Goal: Check status: Check status

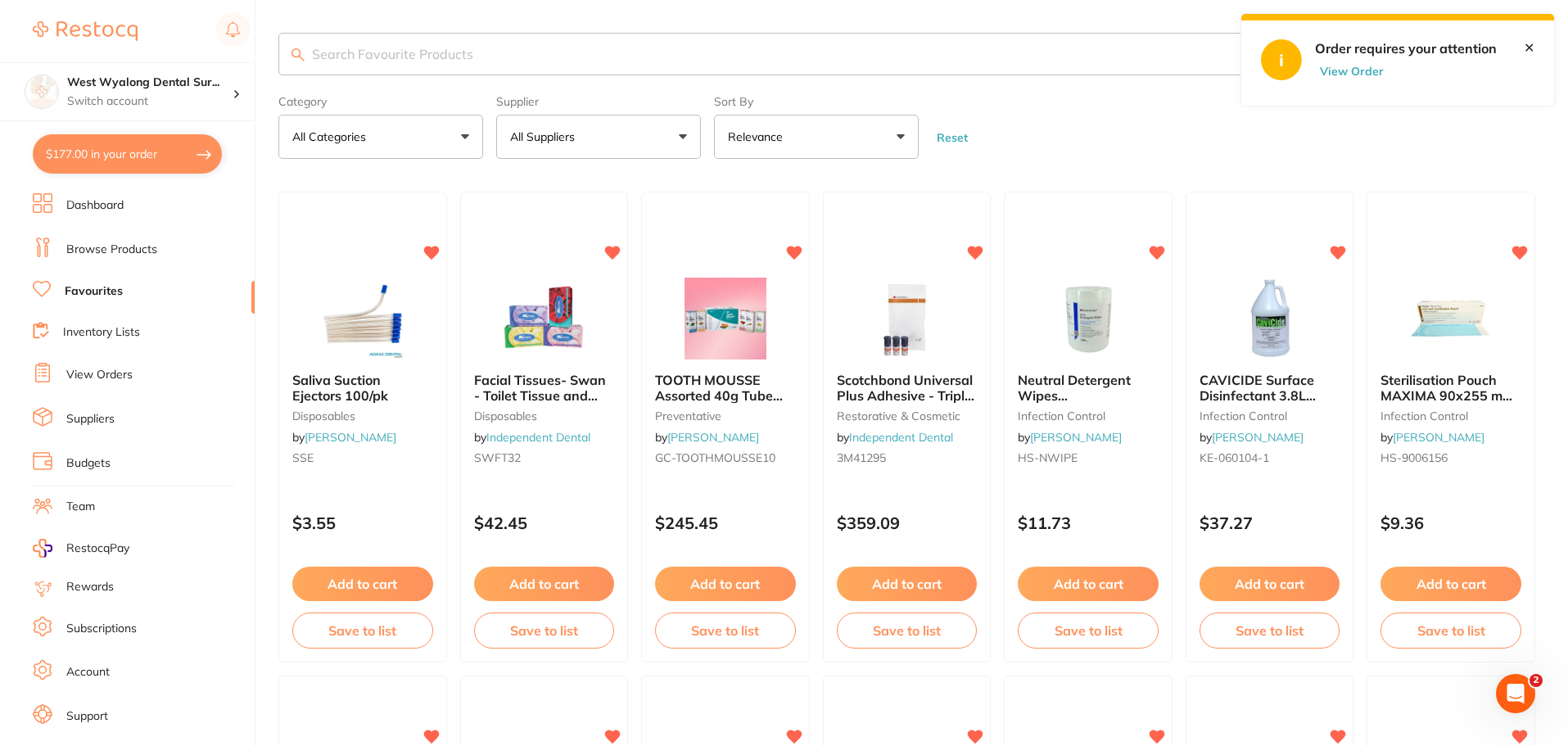
click at [112, 164] on button "$177.00 in your order" at bounding box center [127, 153] width 190 height 39
checkbox input "true"
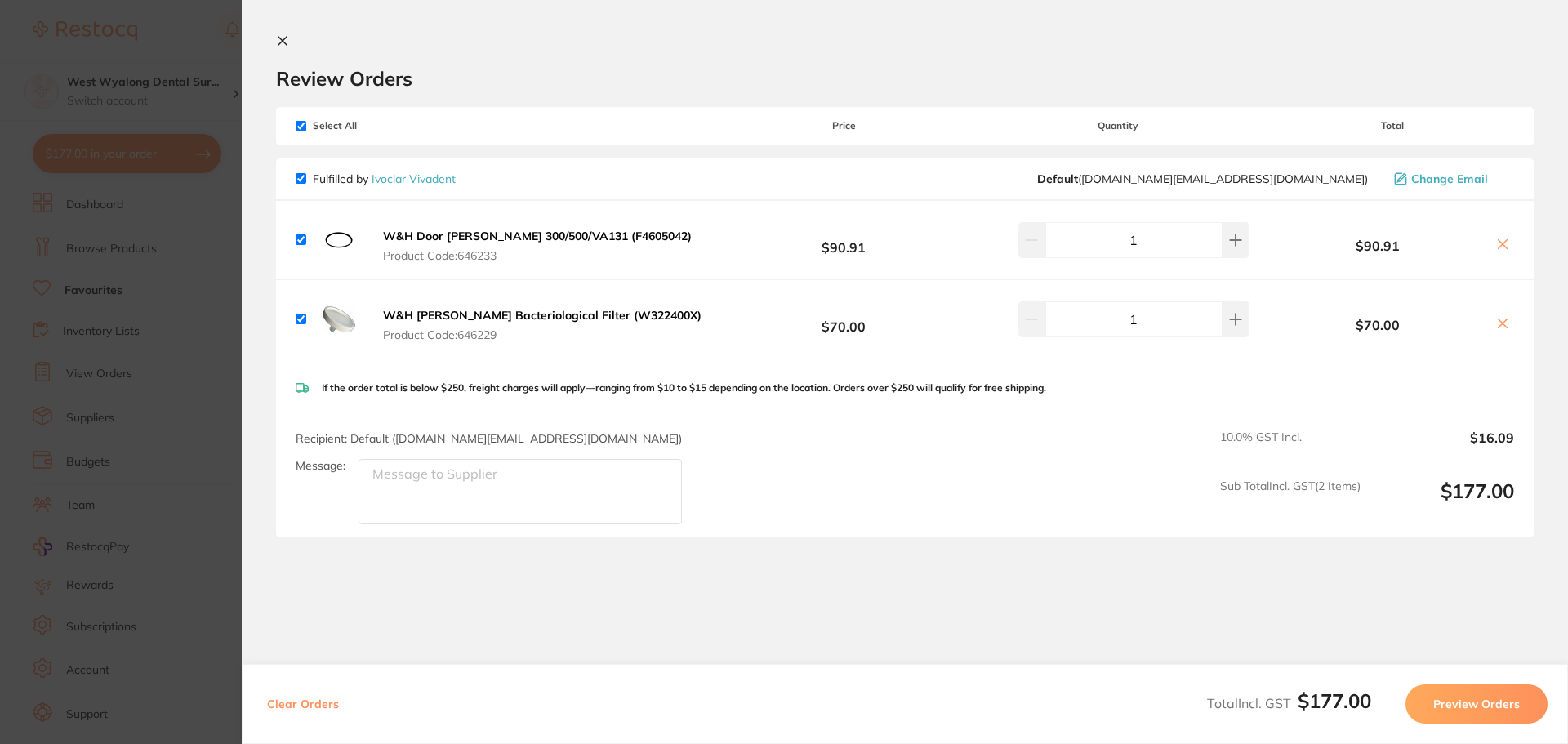
click at [280, 38] on icon at bounding box center [283, 41] width 9 height 9
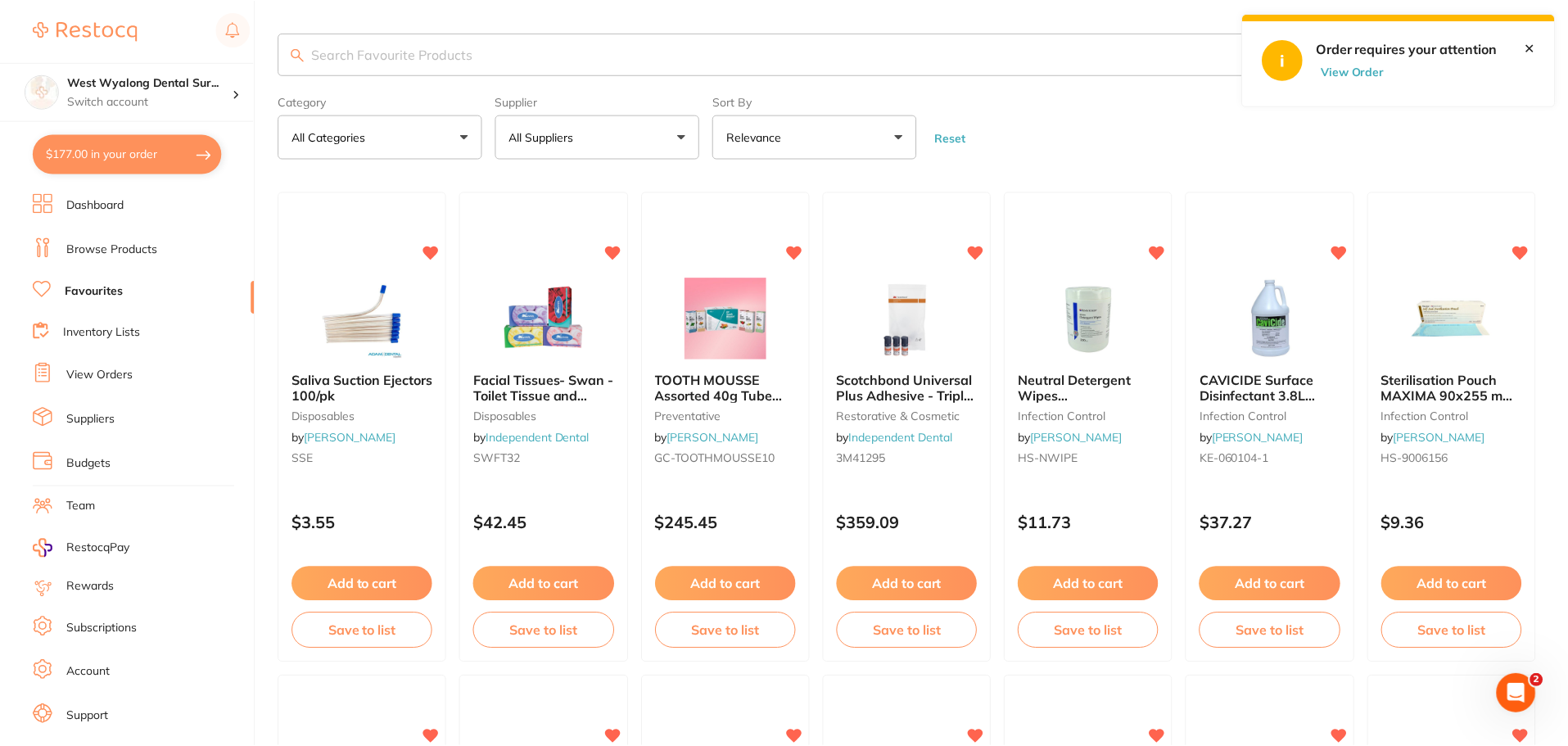
scroll to position [2, 0]
click at [116, 370] on link "View Orders" at bounding box center [100, 375] width 67 height 16
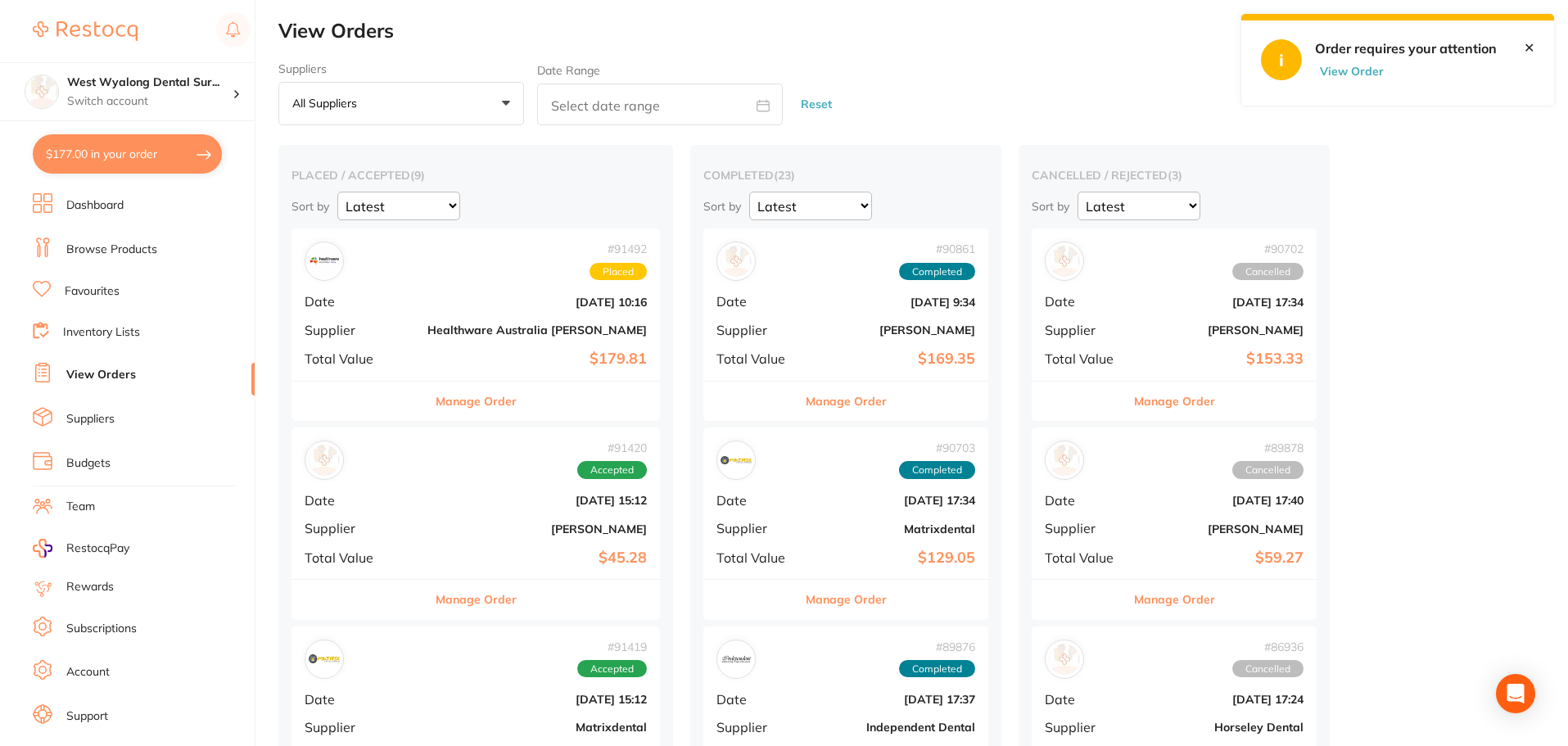
click at [381, 300] on span "Date" at bounding box center [359, 301] width 110 height 15
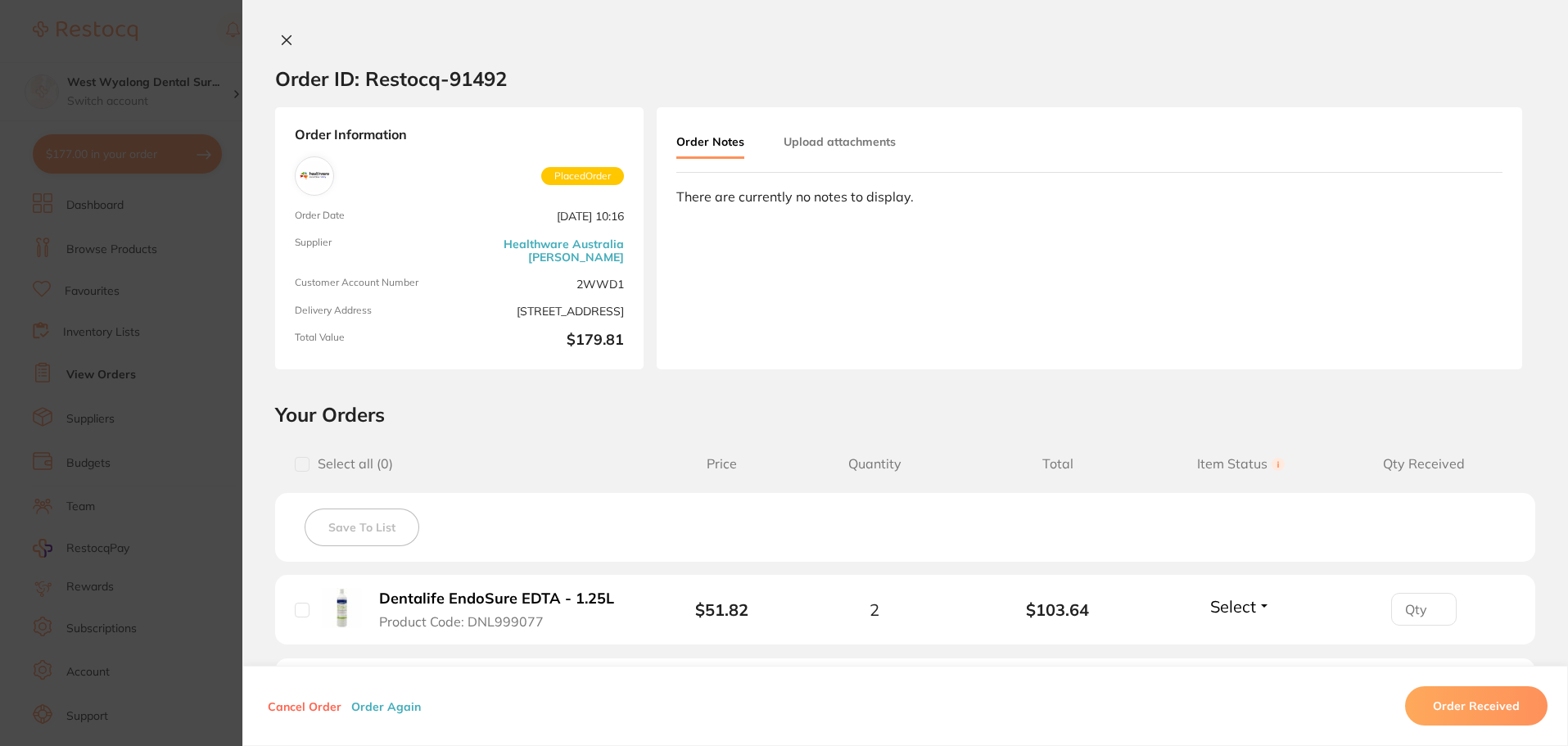
click at [281, 31] on div "Order ID: Restocq- 91492 Order Information Placed Order Order Date [DATE] 10:16…" at bounding box center [905, 373] width 1326 height 746
click at [284, 40] on icon at bounding box center [286, 40] width 13 height 13
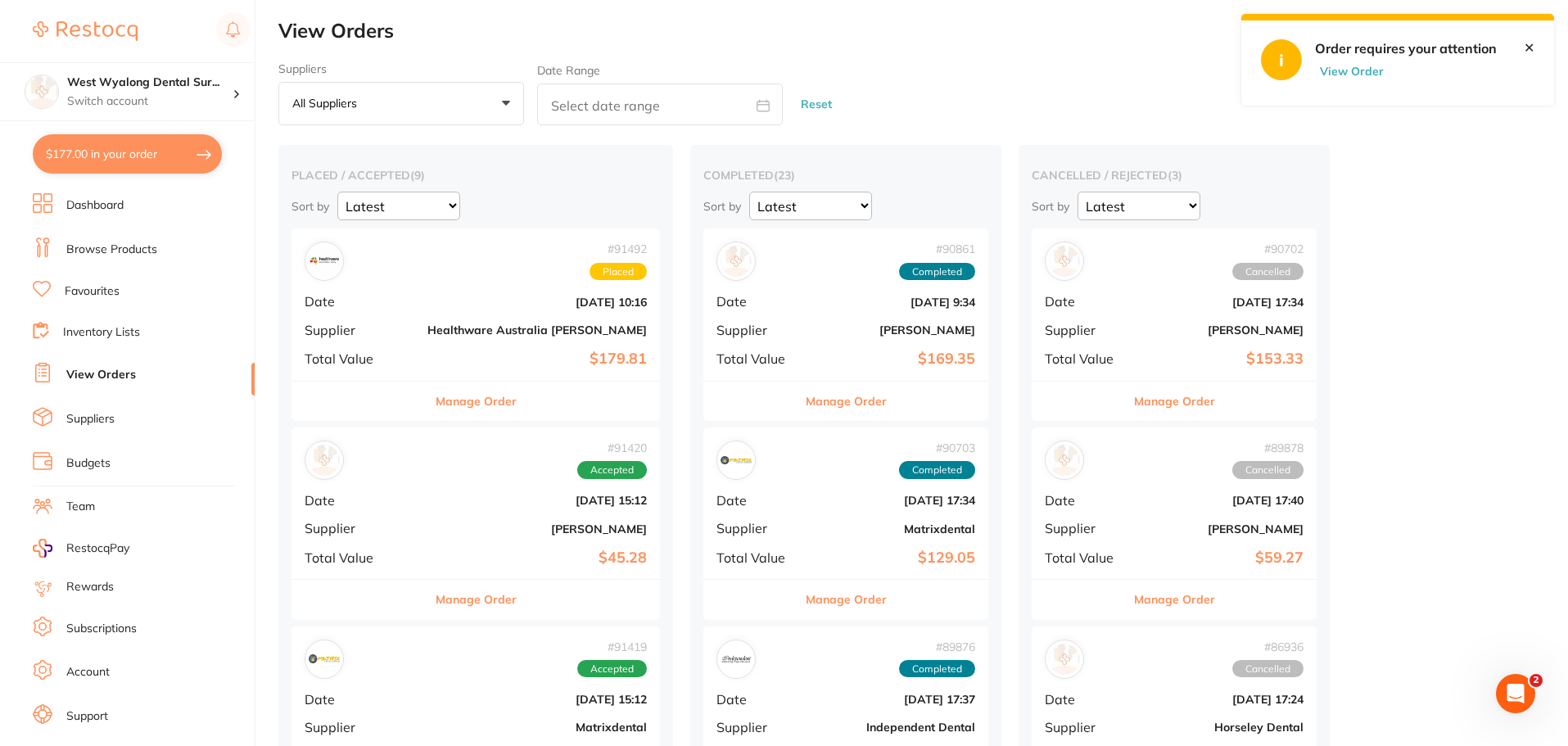
click at [391, 524] on div "# 91420 Accepted Date [DATE] 15:12 Supplier [PERSON_NAME] Total Value $45.28" at bounding box center [476, 503] width 369 height 151
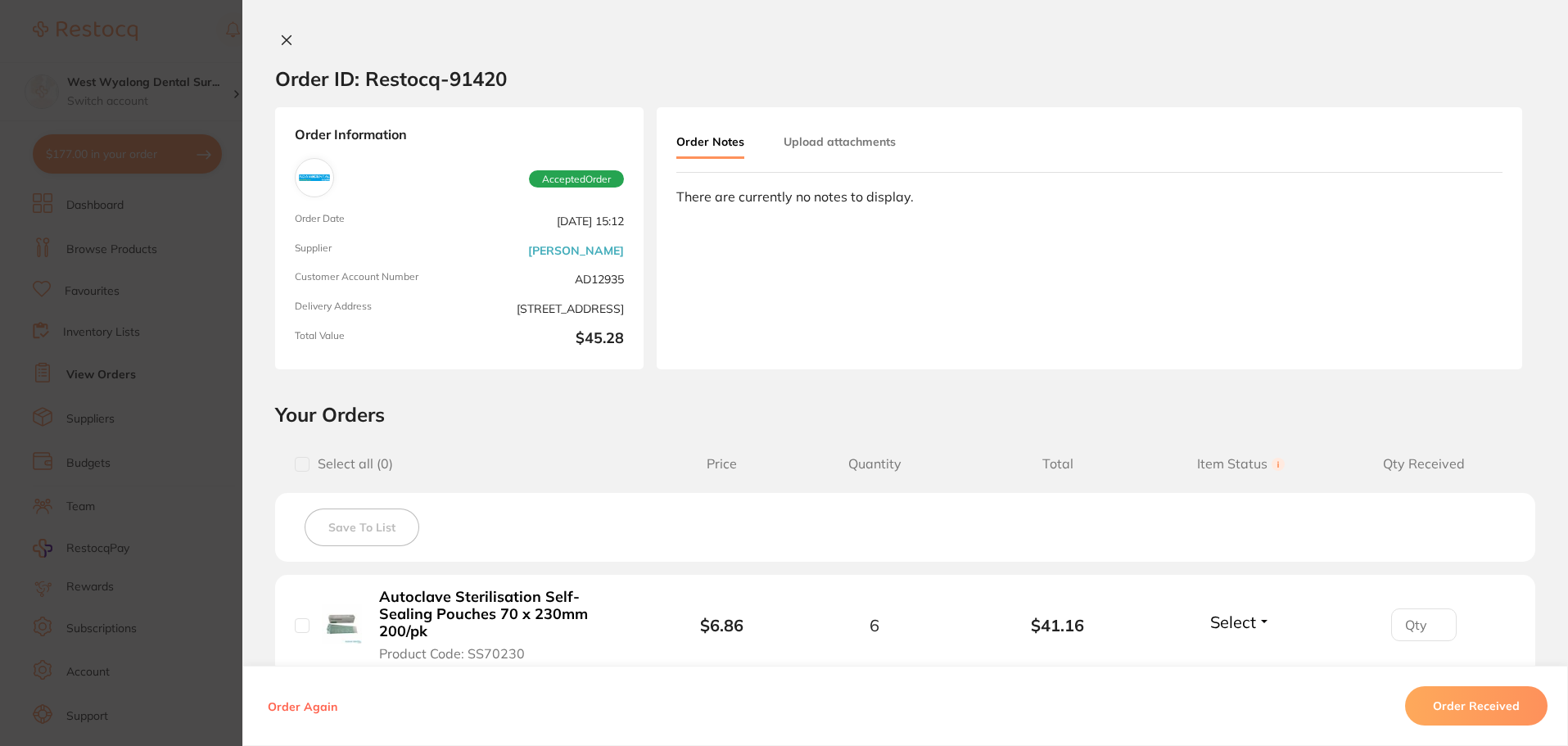
click at [282, 37] on icon at bounding box center [286, 40] width 13 height 13
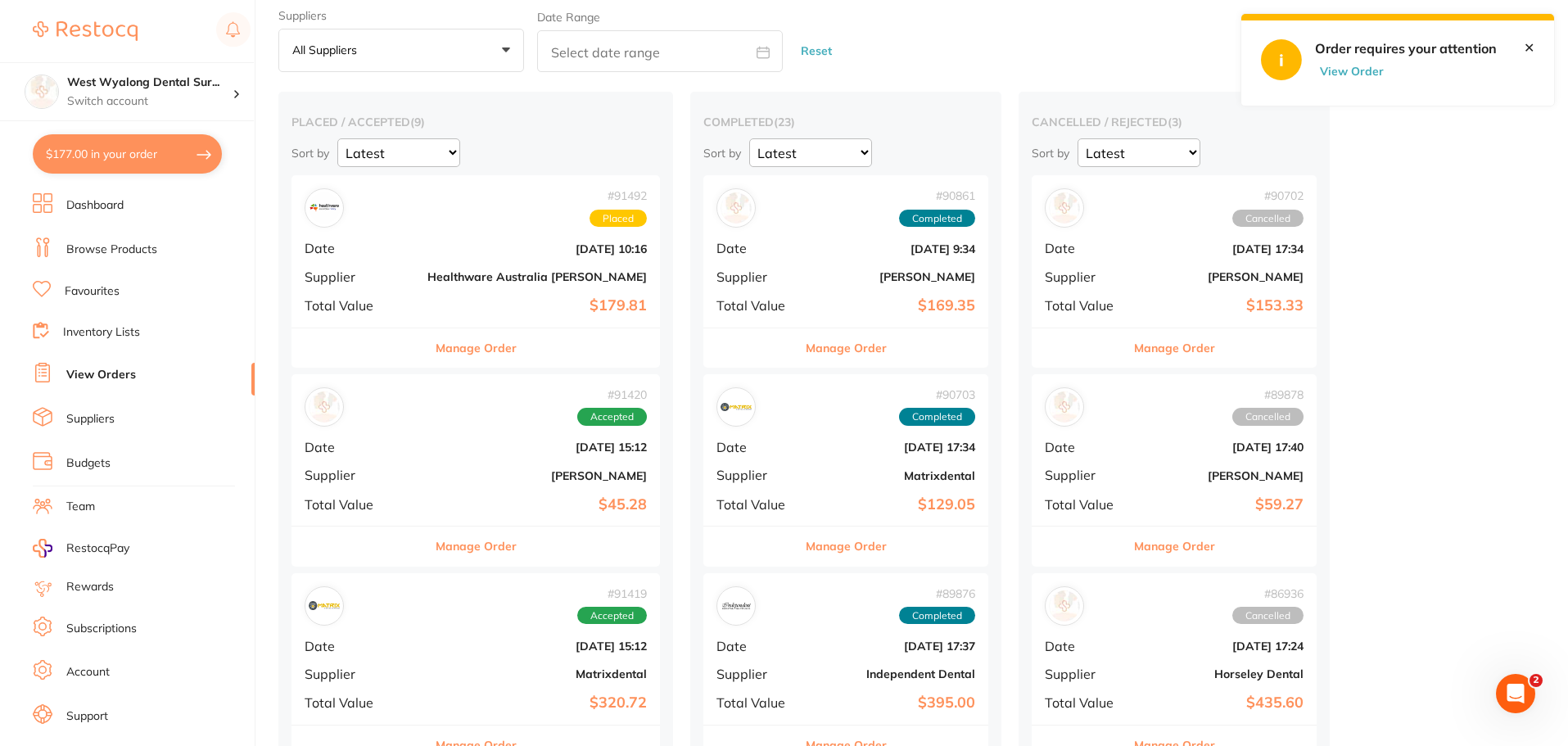
scroll to position [82, 0]
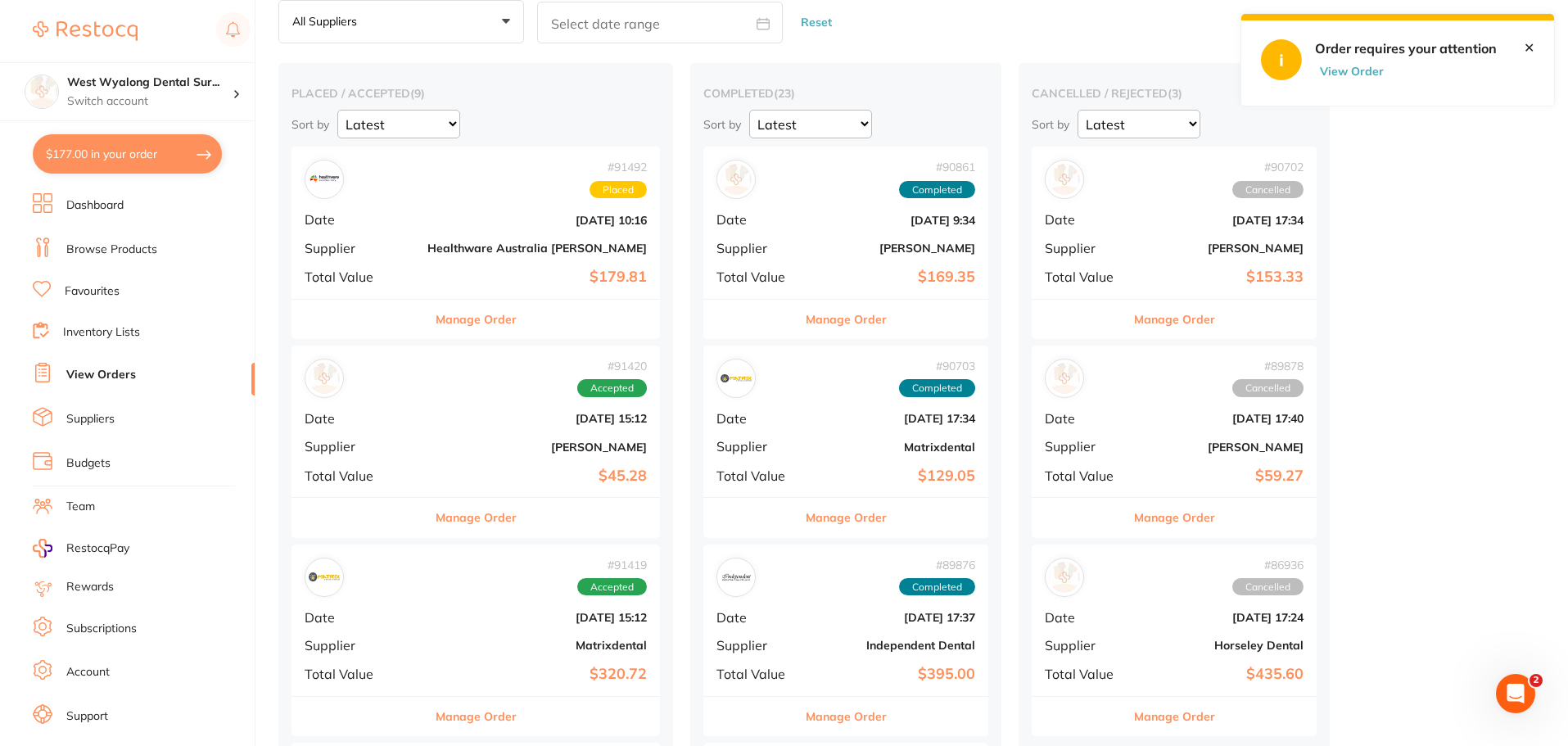
click at [434, 650] on b "Matrixdental" at bounding box center [537, 645] width 220 height 13
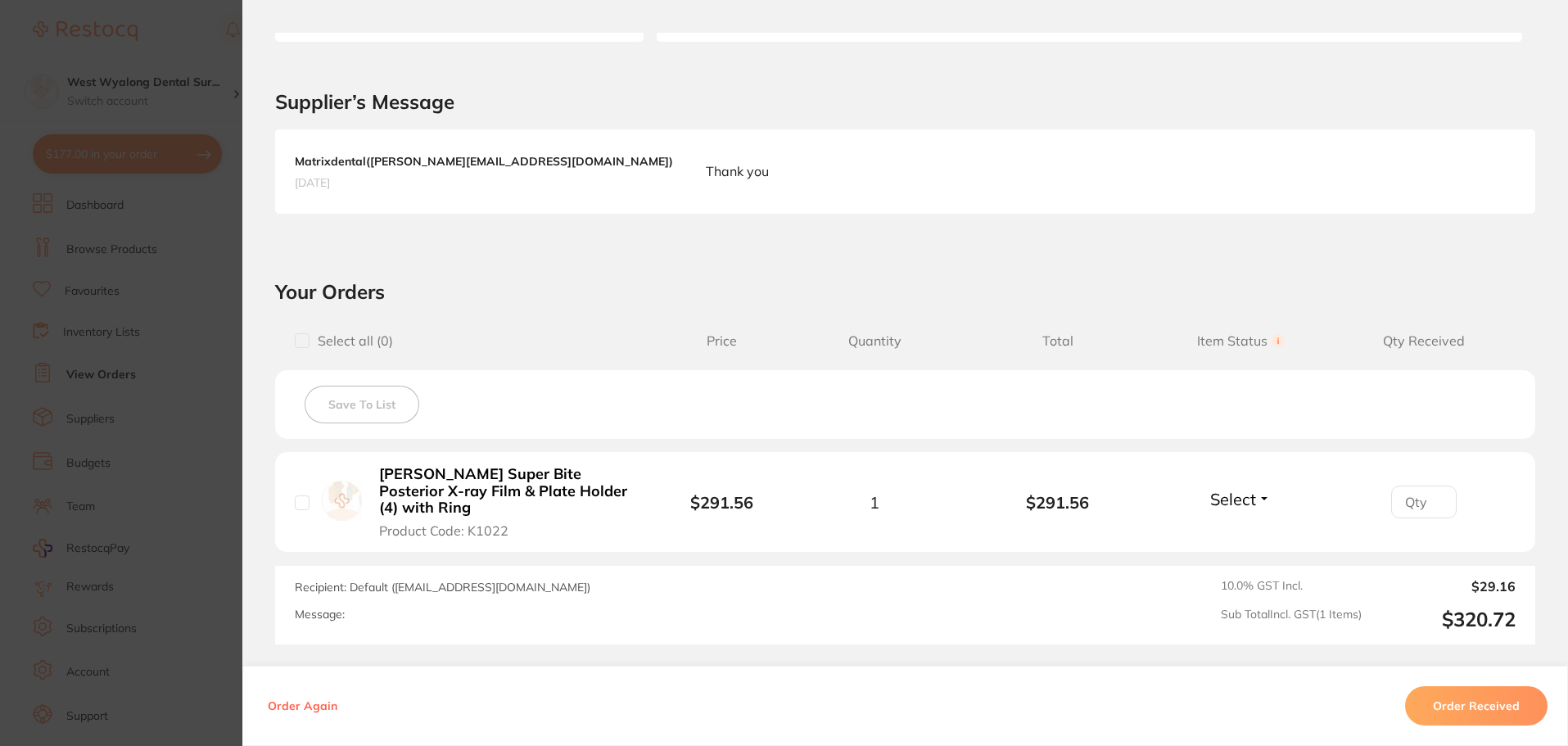
scroll to position [409, 0]
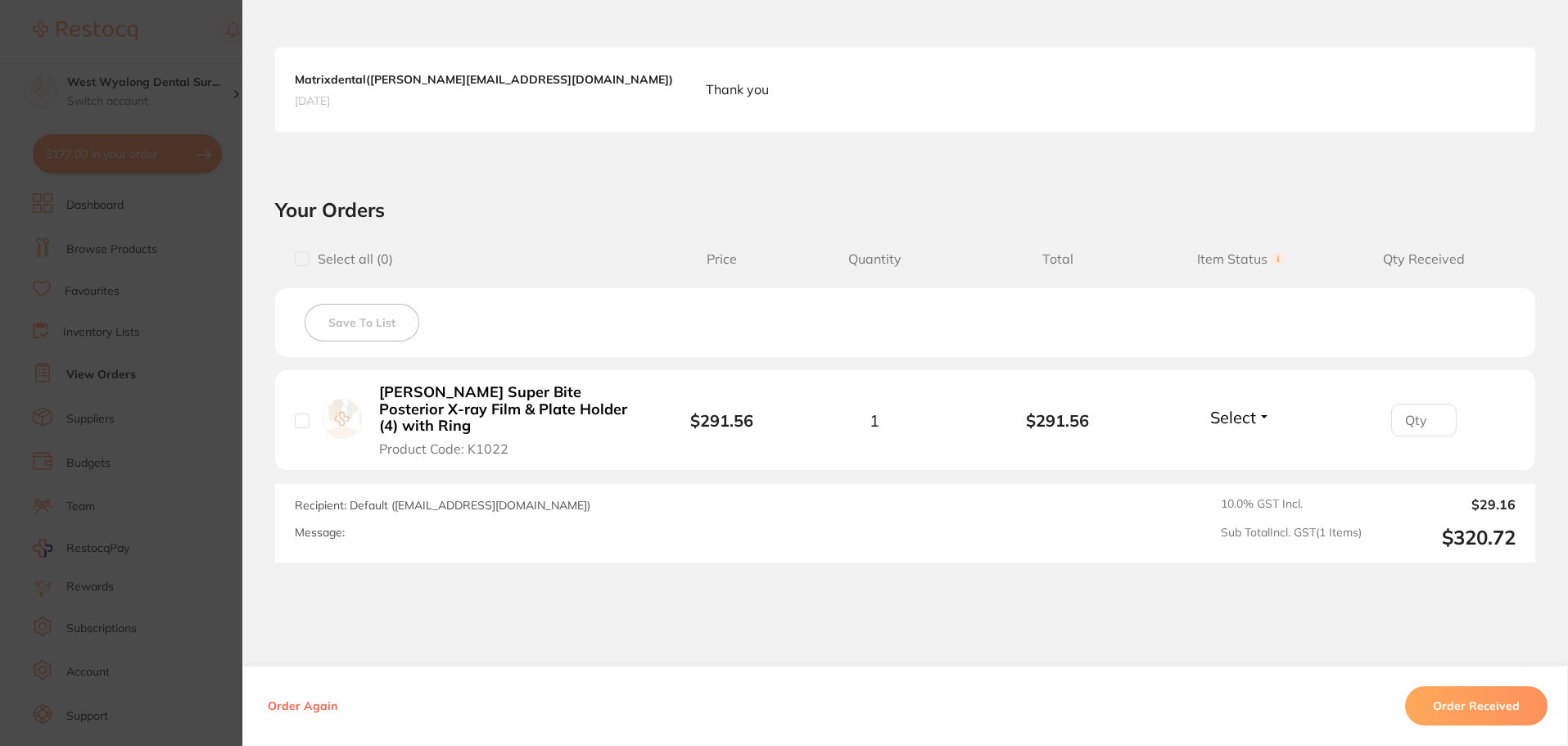
click at [1470, 711] on button "Order Received" at bounding box center [1476, 705] width 143 height 39
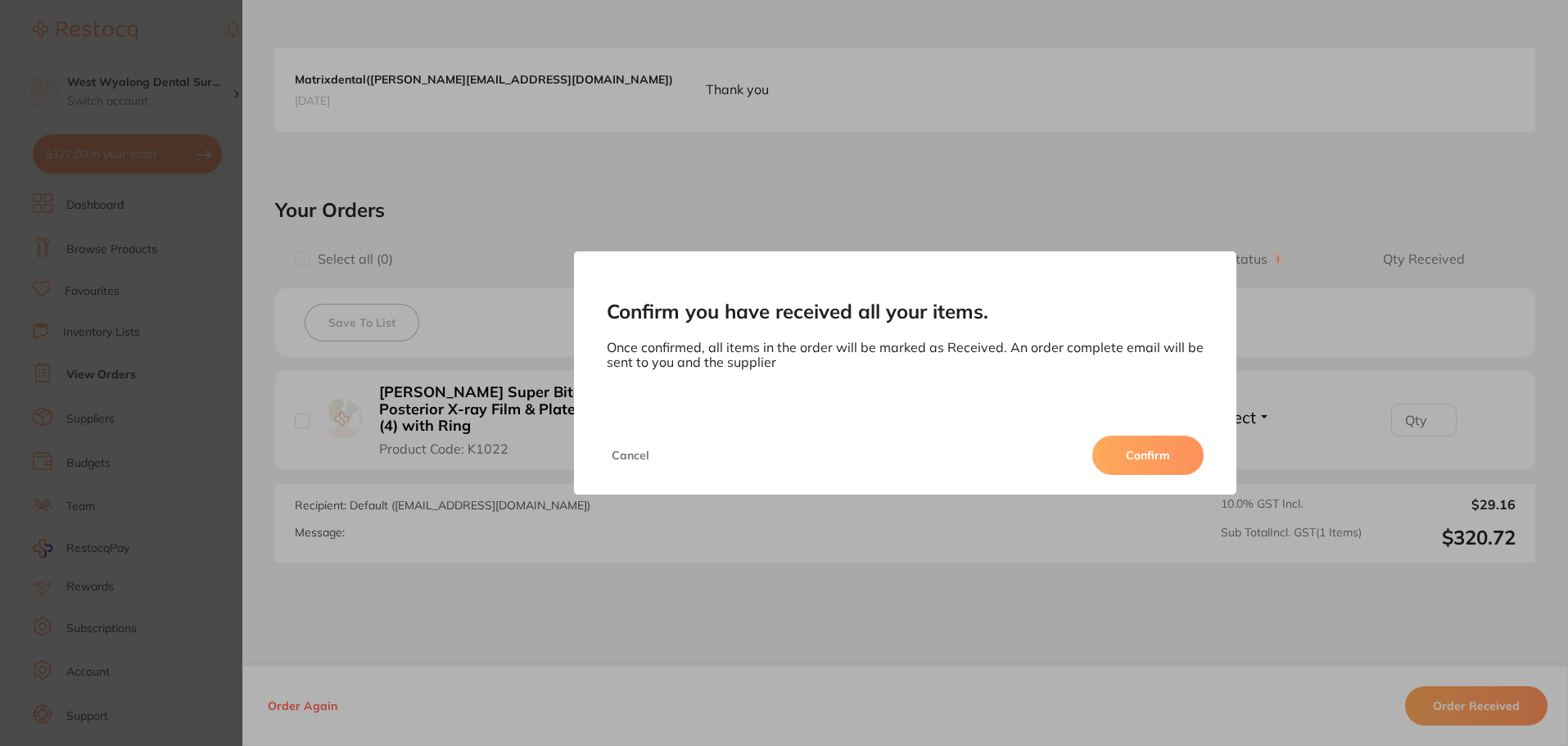
click at [1140, 450] on button "Confirm" at bounding box center [1148, 455] width 112 height 39
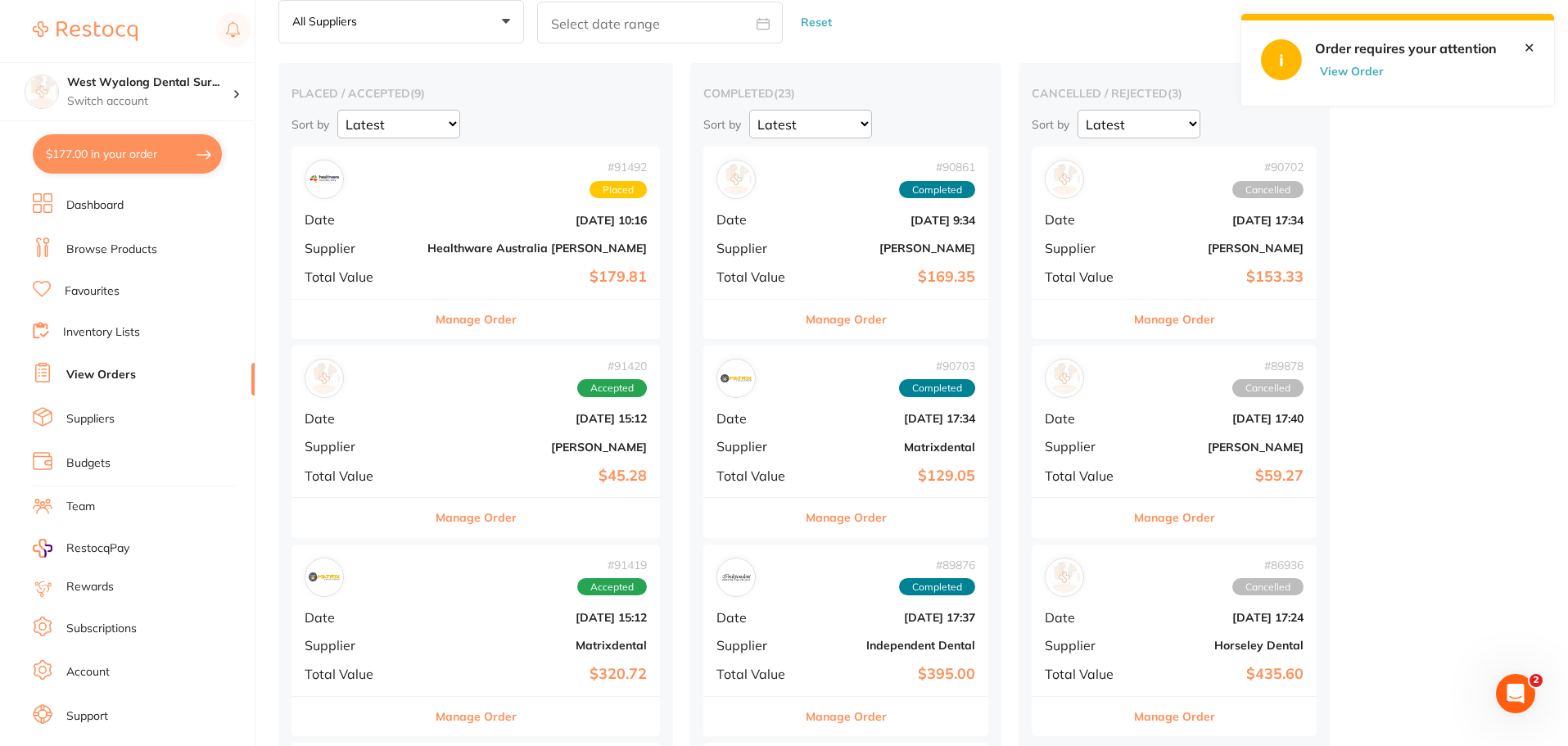
click at [427, 448] on b "[PERSON_NAME]" at bounding box center [537, 447] width 220 height 13
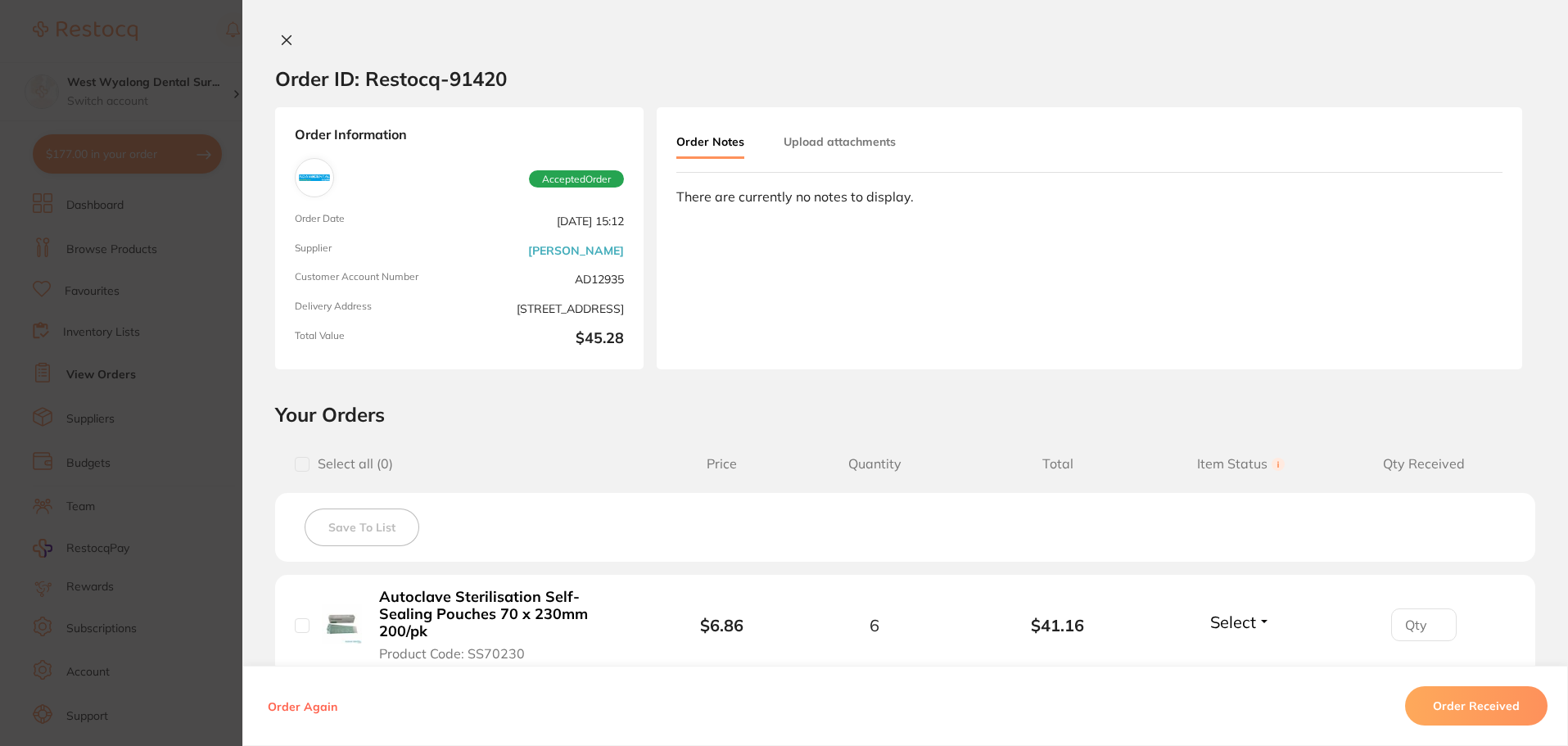
click at [285, 37] on icon at bounding box center [287, 41] width 9 height 9
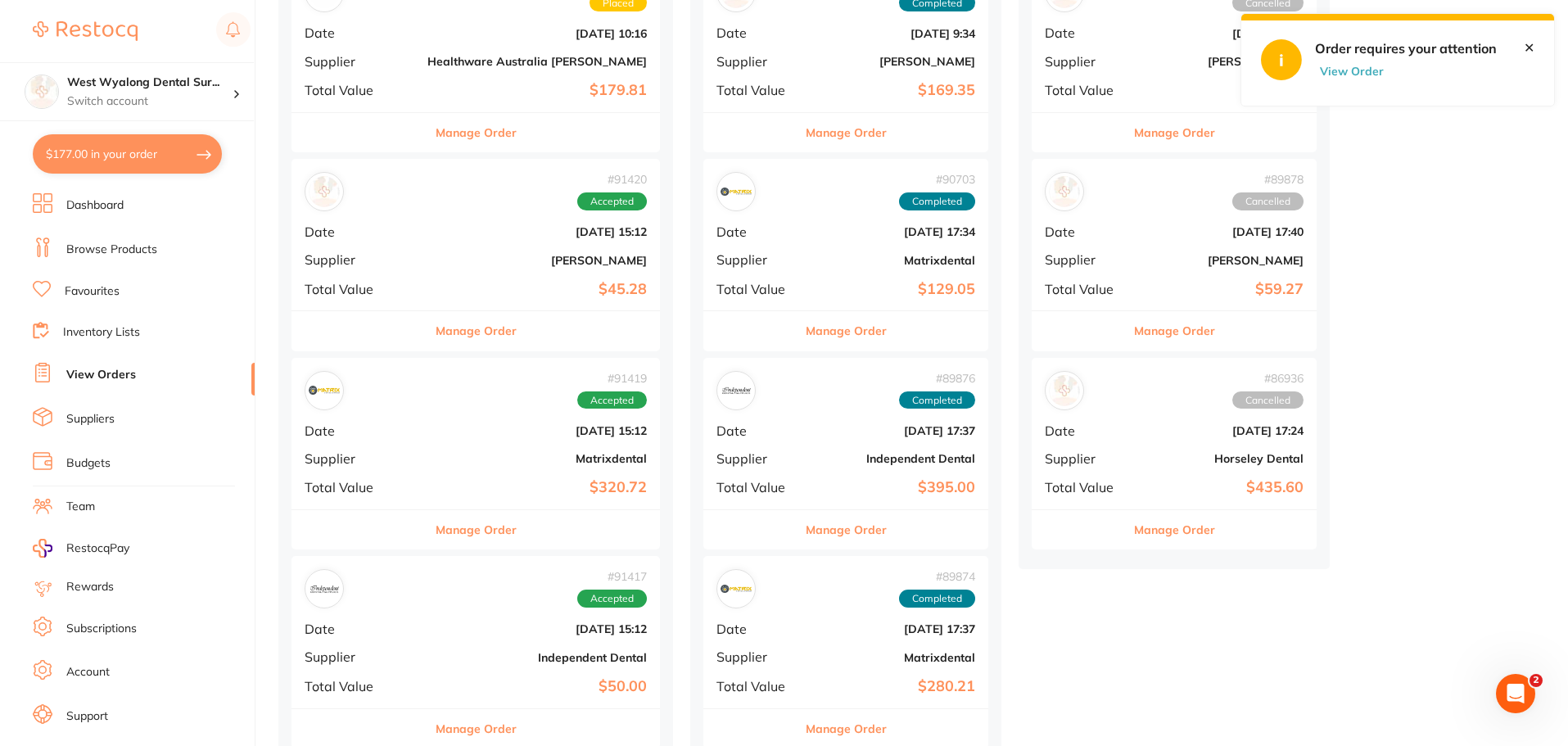
scroll to position [328, 0]
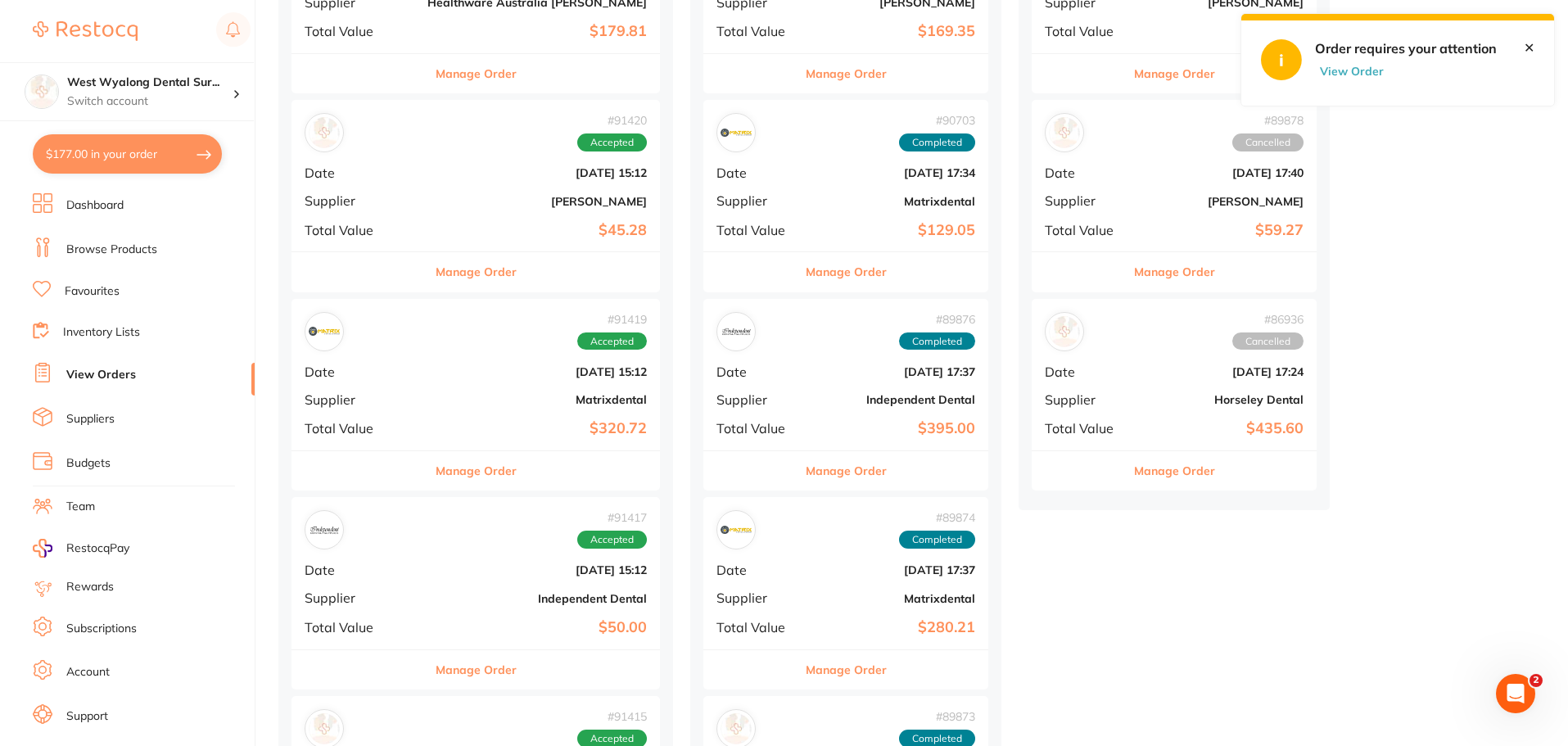
click at [427, 412] on div "# 91419 Accepted Date [DATE] 15:12 Supplier Matrixdental Total Value $320.72" at bounding box center [476, 374] width 369 height 151
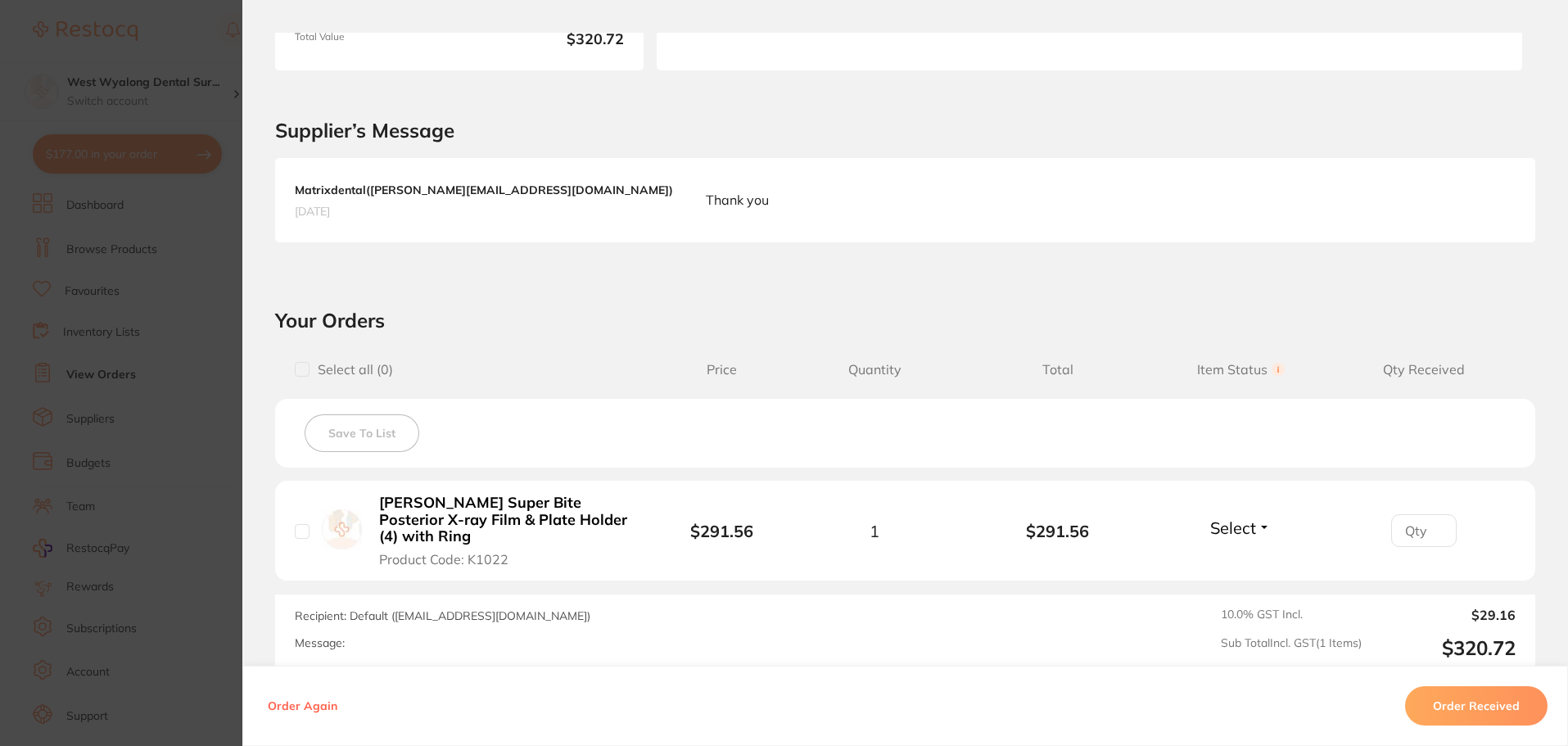
scroll to position [328, 0]
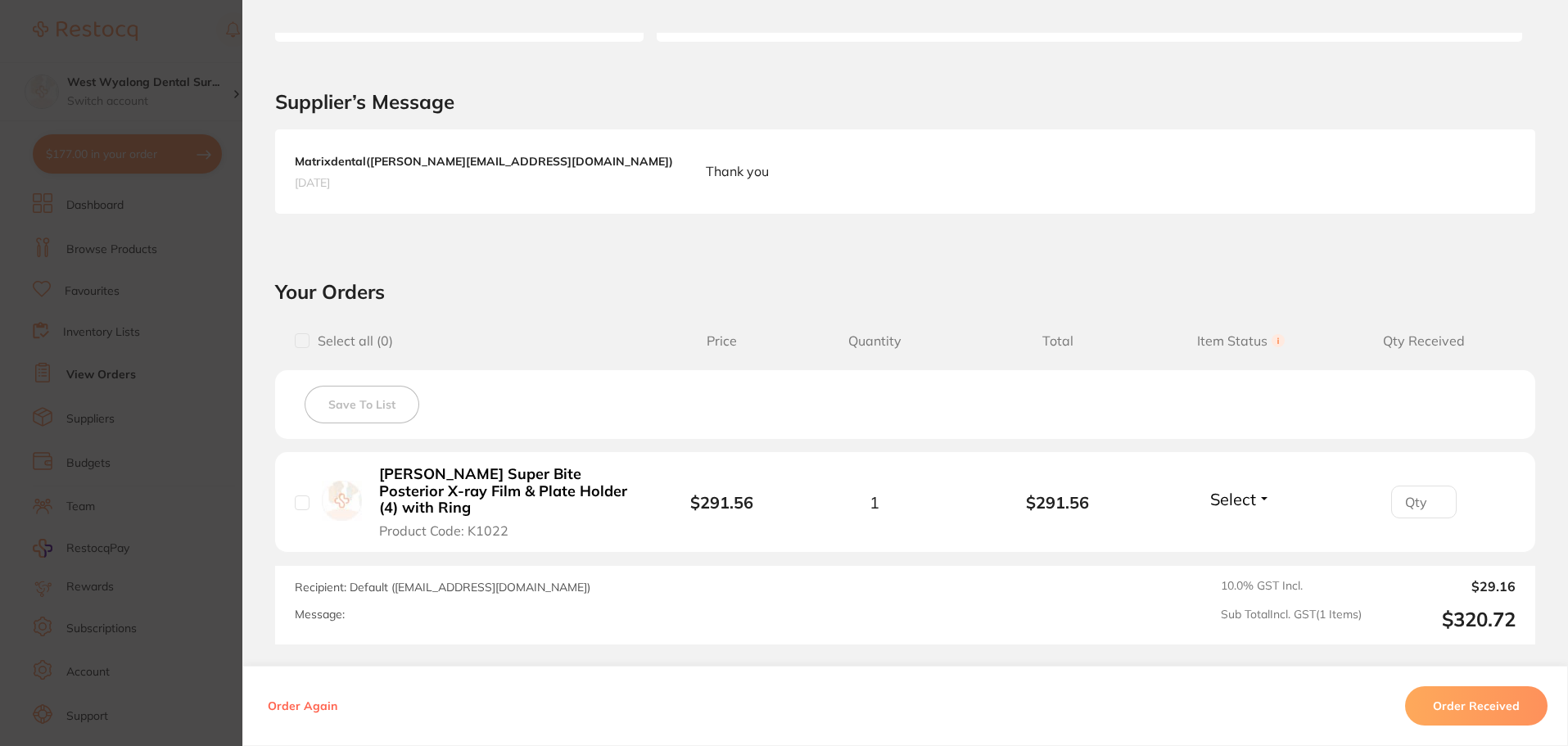
click at [301, 504] on input "checkbox" at bounding box center [302, 503] width 15 height 15
checkbox input "true"
click at [1497, 707] on button "Order Received" at bounding box center [1476, 705] width 143 height 39
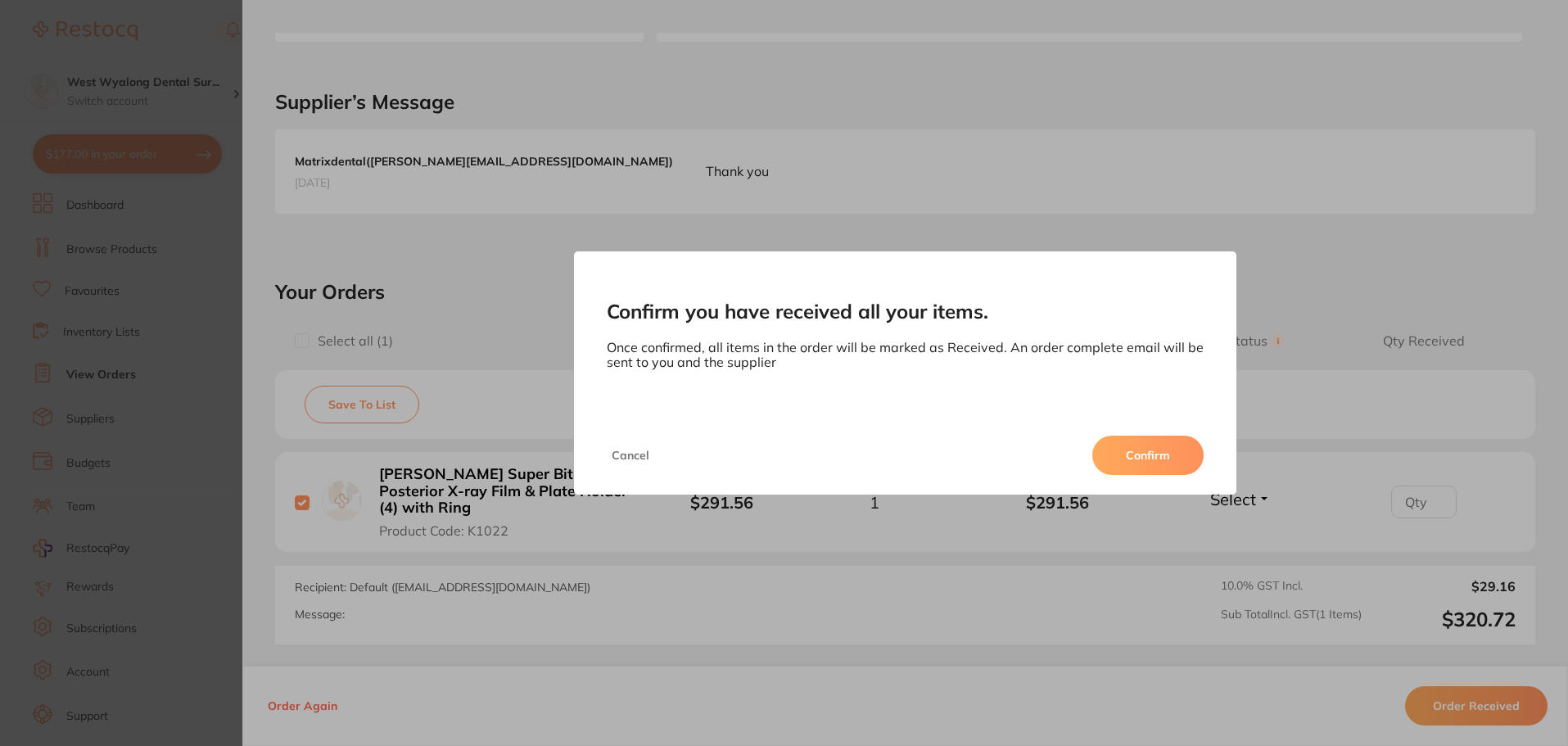
click at [1128, 448] on button "Confirm" at bounding box center [1148, 455] width 112 height 39
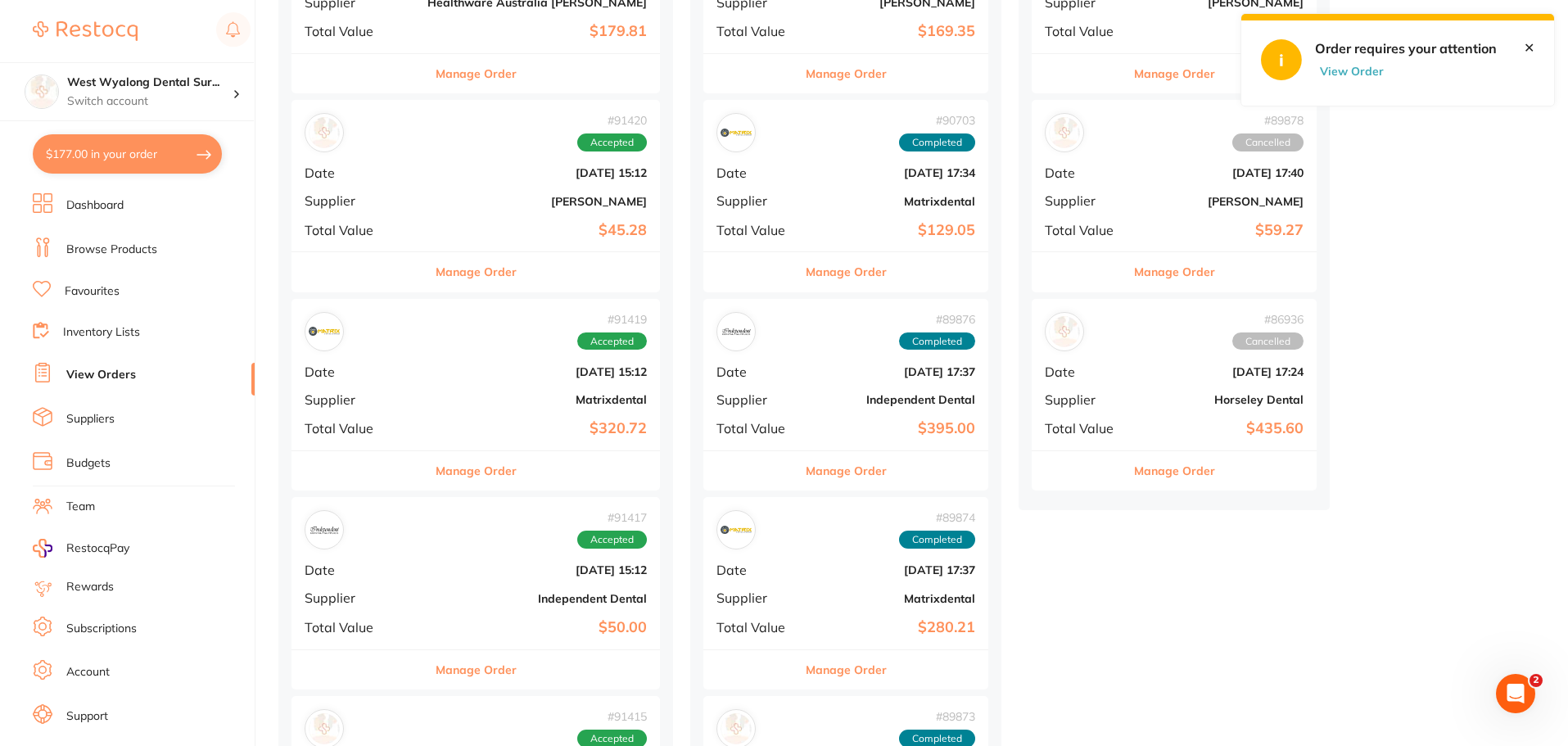
click at [427, 434] on b "$320.72" at bounding box center [537, 429] width 220 height 17
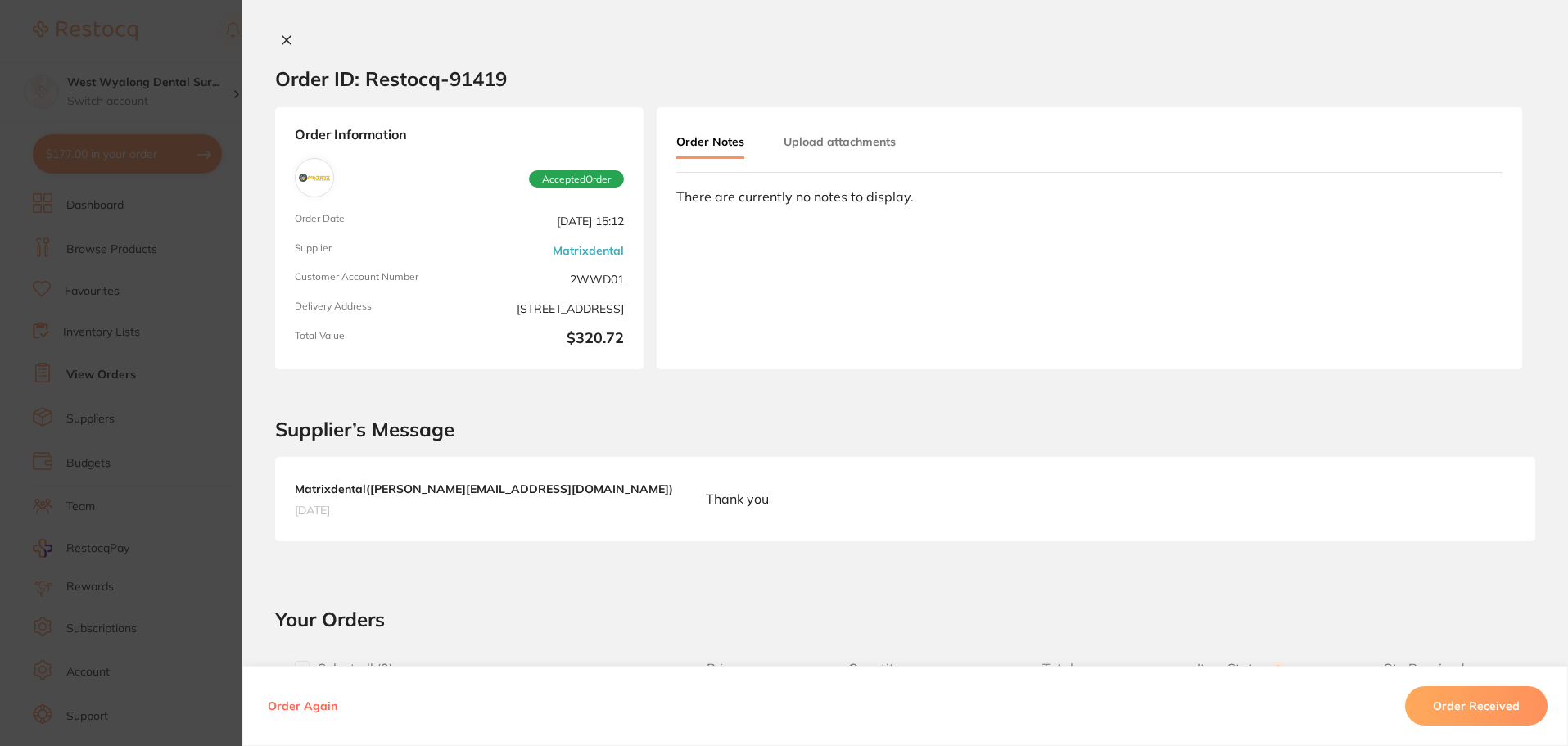
click at [284, 38] on icon at bounding box center [287, 41] width 9 height 9
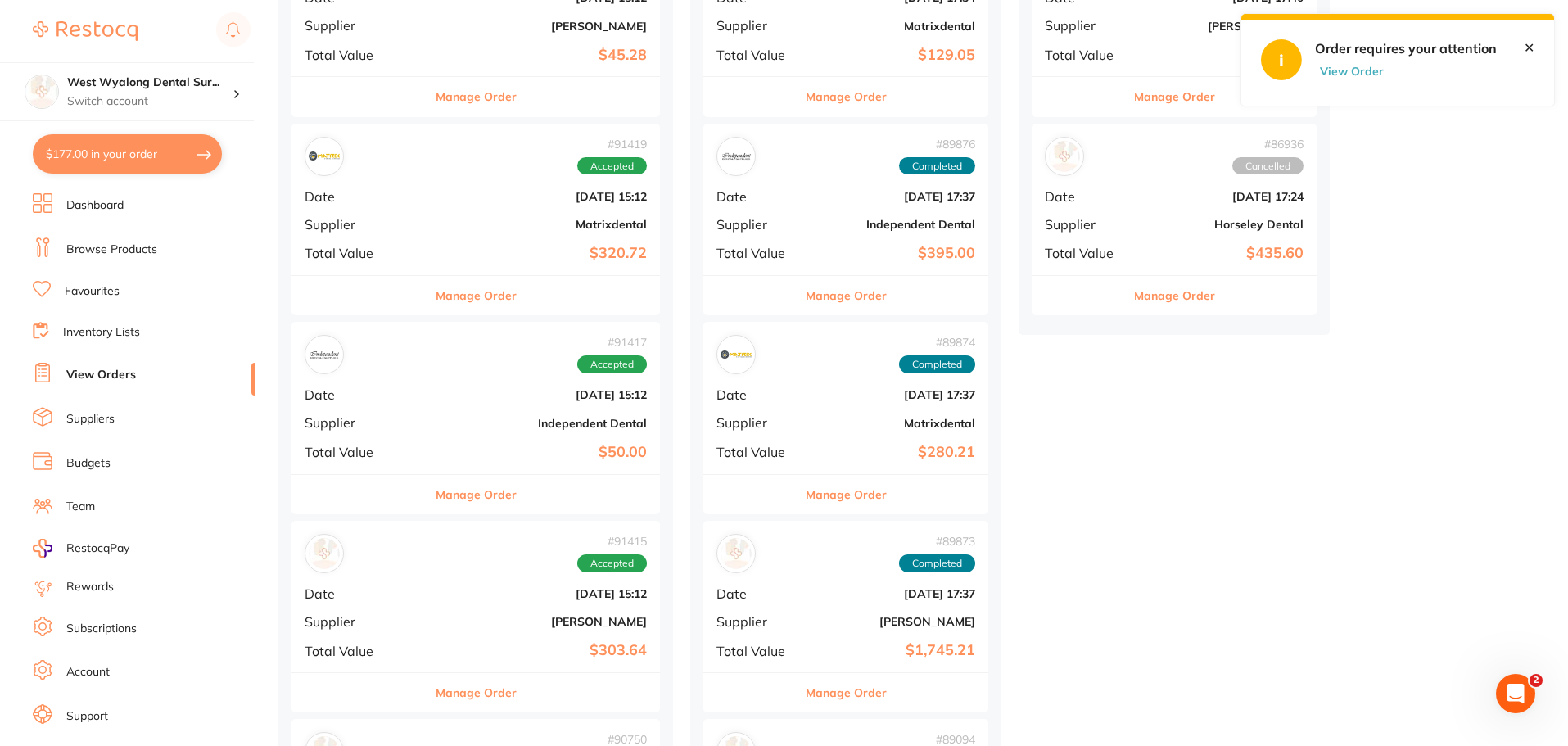
scroll to position [574, 0]
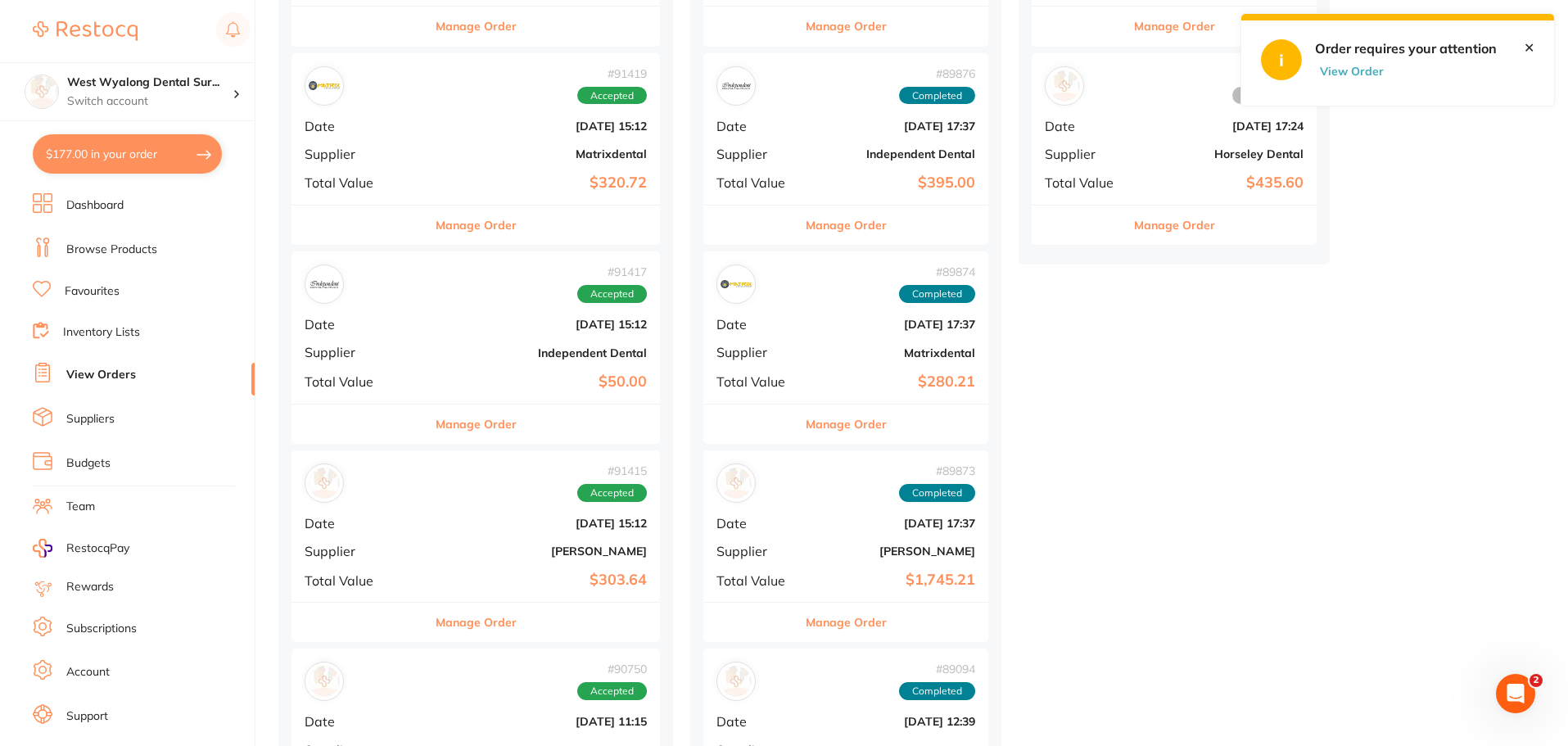
click at [427, 389] on b "$50.00" at bounding box center [537, 383] width 220 height 17
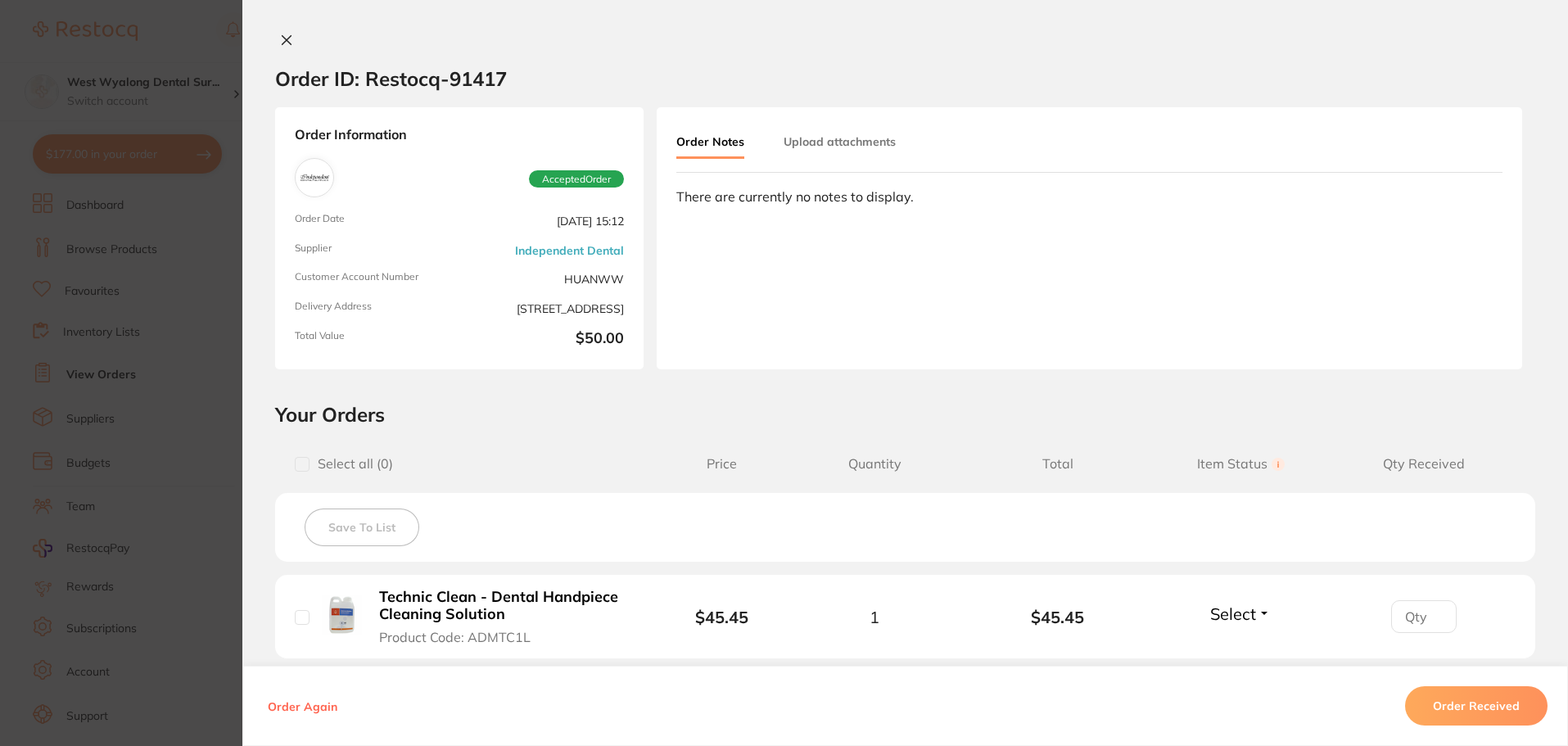
click at [275, 35] on button at bounding box center [286, 42] width 23 height 17
